Goal: Transaction & Acquisition: Purchase product/service

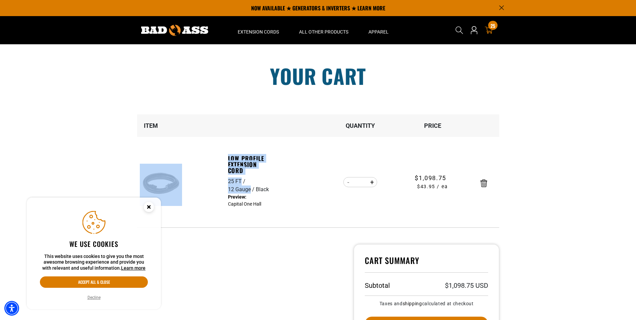
drag, startPoint x: 226, startPoint y: 156, endPoint x: 267, endPoint y: 180, distance: 47.6
click at [267, 180] on tr "Low Profile Extension Cord 25 FT 12 Gauge Black Black cable : Capital One Hall …" at bounding box center [318, 182] width 362 height 90
copy tr "Low Profile Extension Cord 25 FT 12 Gauge Black Black cable : Capital One Hall …"
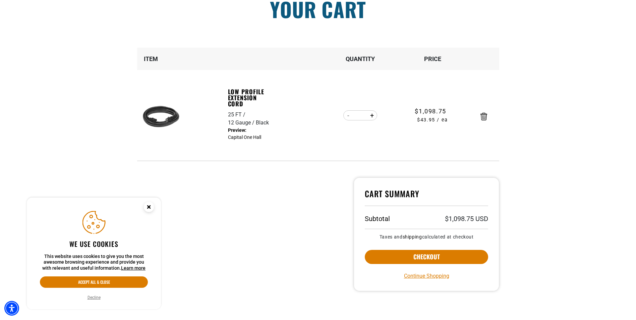
scroll to position [67, 0]
